Goal: Task Accomplishment & Management: Manage account settings

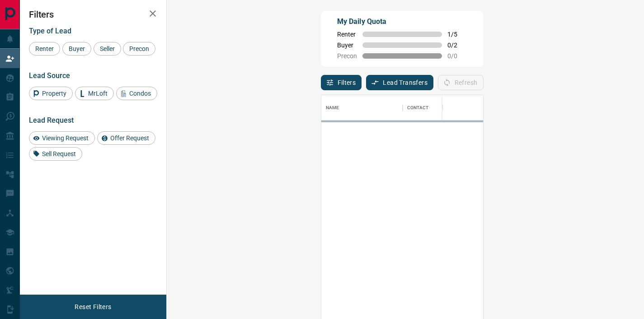
scroll to position [234, 451]
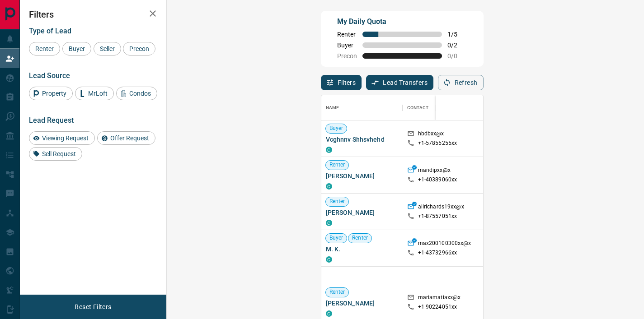
click at [154, 14] on icon "button" at bounding box center [152, 13] width 11 height 11
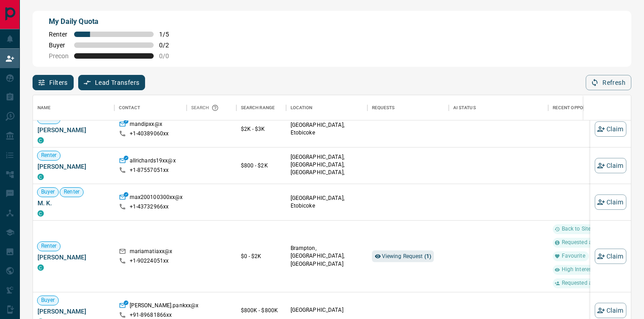
scroll to position [80, 0]
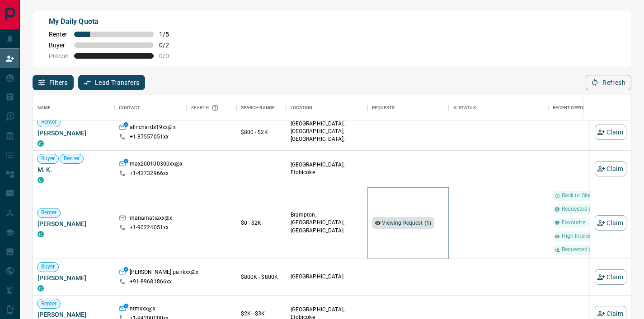
click at [395, 222] on span "Viewing Request ( 1 )" at bounding box center [407, 223] width 50 height 6
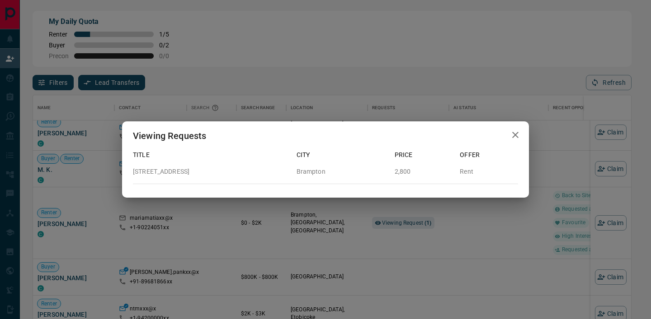
click at [509, 131] on button "button" at bounding box center [515, 135] width 18 height 19
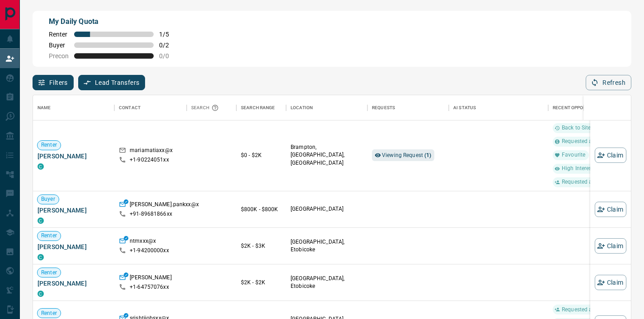
scroll to position [0, 0]
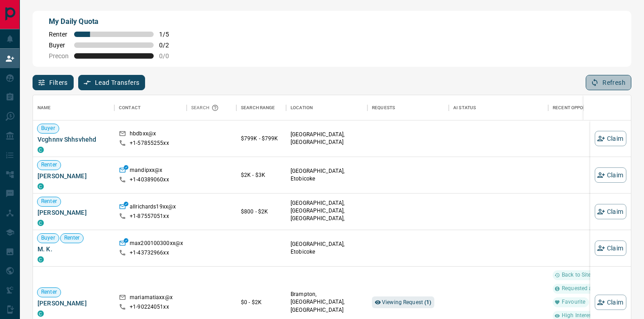
click at [611, 82] on button "Refresh" at bounding box center [609, 82] width 46 height 15
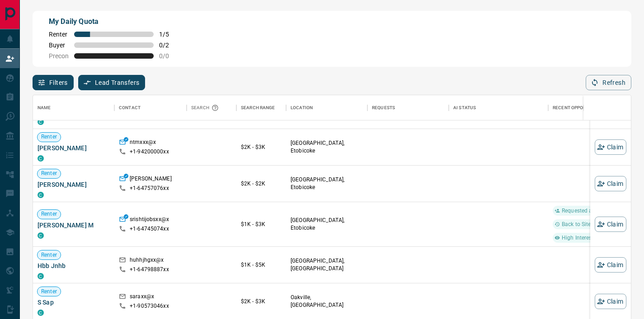
scroll to position [247, 0]
click at [56, 182] on span "[PERSON_NAME]" at bounding box center [74, 184] width 72 height 9
click at [27, 193] on div "My Daily Quota Renter 1 / 5 Buyer 0 / 2 Precon 0 / 0 Filters Lead Transfers 0 R…" at bounding box center [332, 137] width 624 height 274
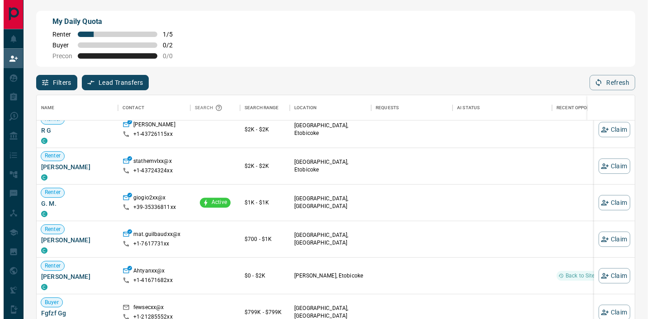
scroll to position [574, 0]
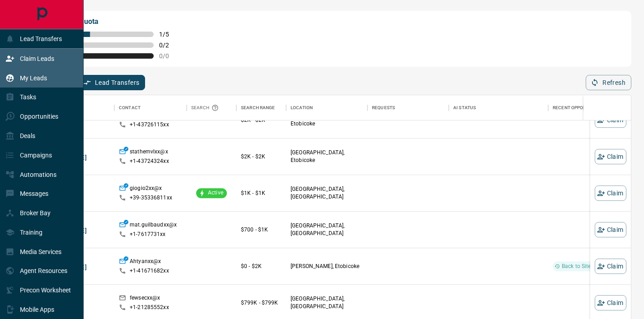
click at [9, 74] on icon at bounding box center [9, 78] width 9 height 9
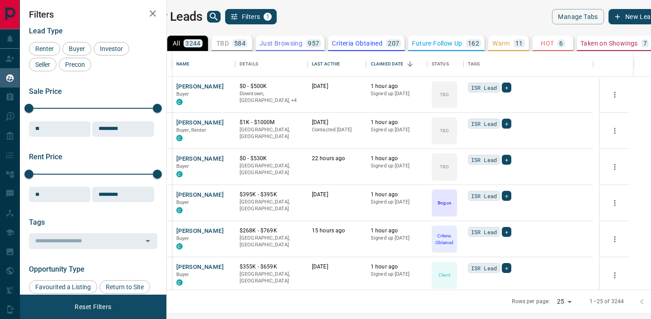
scroll to position [232, 473]
click at [219, 14] on icon "search button" at bounding box center [213, 16] width 11 height 11
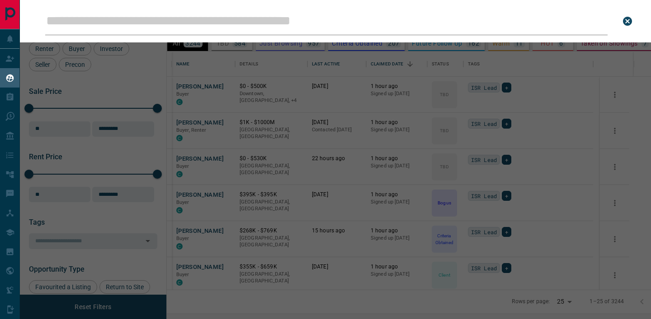
click at [233, 23] on input "Leads Search Bar" at bounding box center [326, 21] width 562 height 28
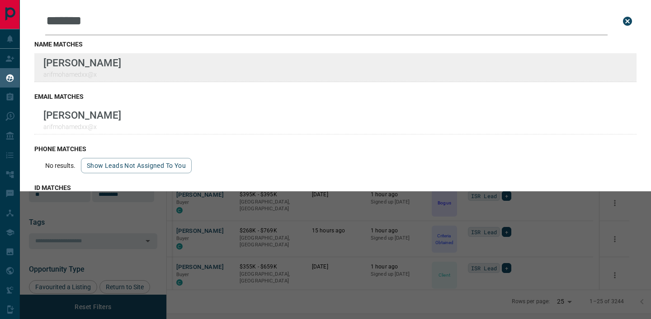
type input "*******"
click at [0, 0] on div "Lead Transfers Claim Leads My Leads Tasks Opportunities Deals Campaigns Automat…" at bounding box center [325, 154] width 651 height 308
